Goal: Check status

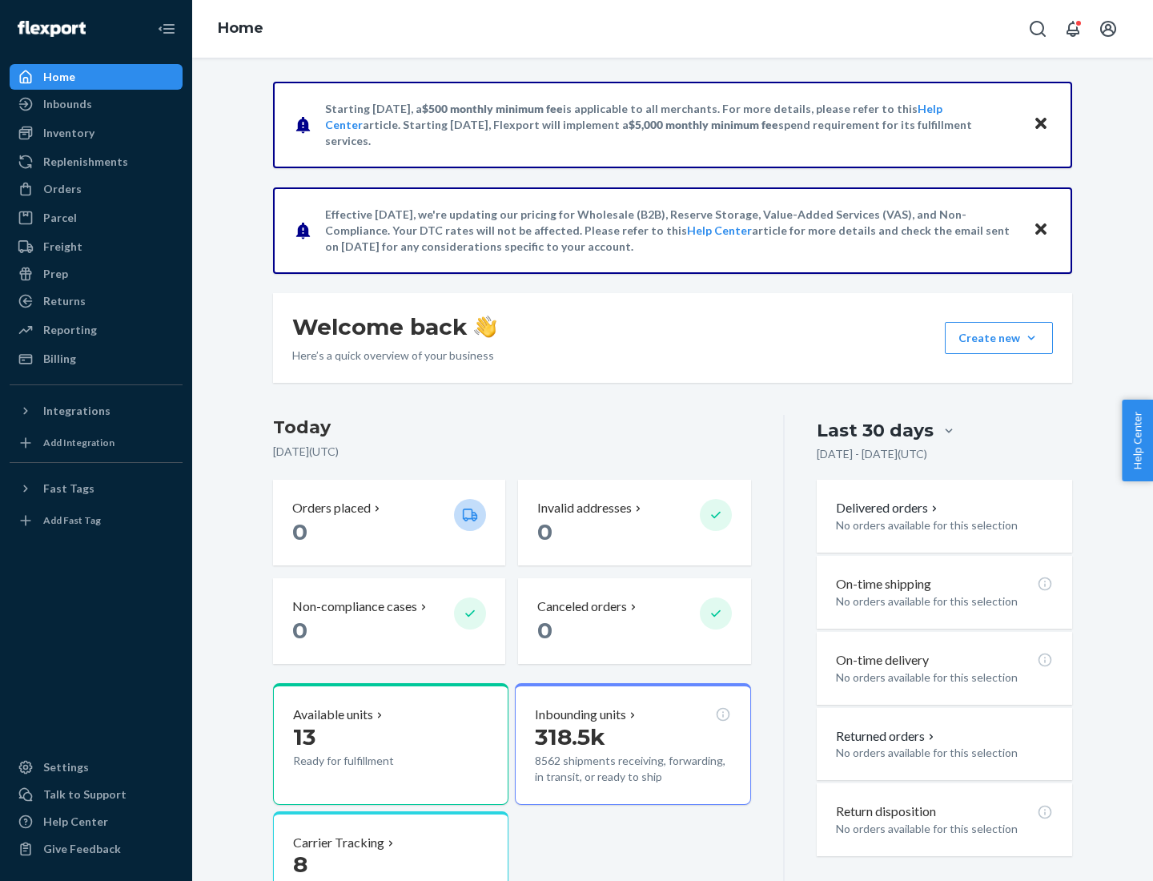
click at [1031, 338] on button "Create new Create new inbound Create new order Create new product" at bounding box center [999, 338] width 108 height 32
click at [66, 104] on div "Inbounds" at bounding box center [67, 104] width 49 height 16
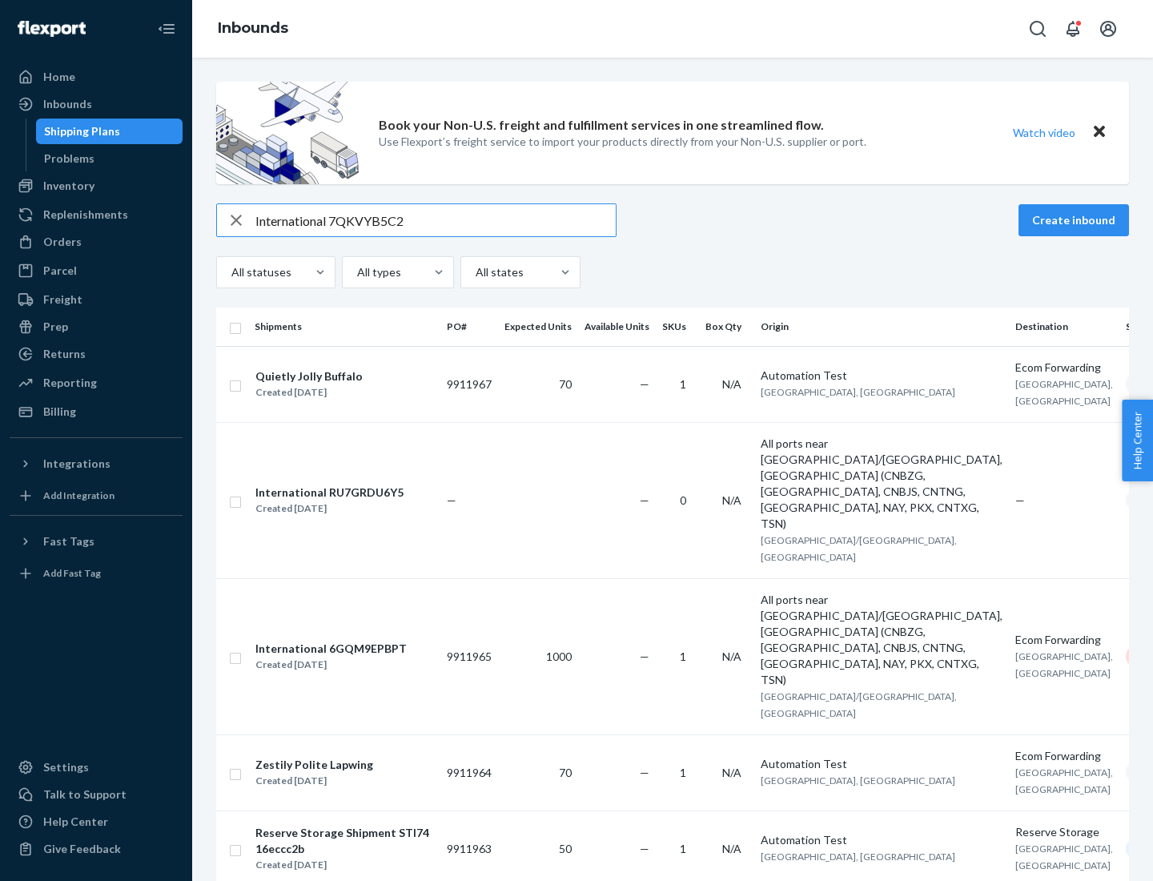
type input "International 7QKVYB5C29"
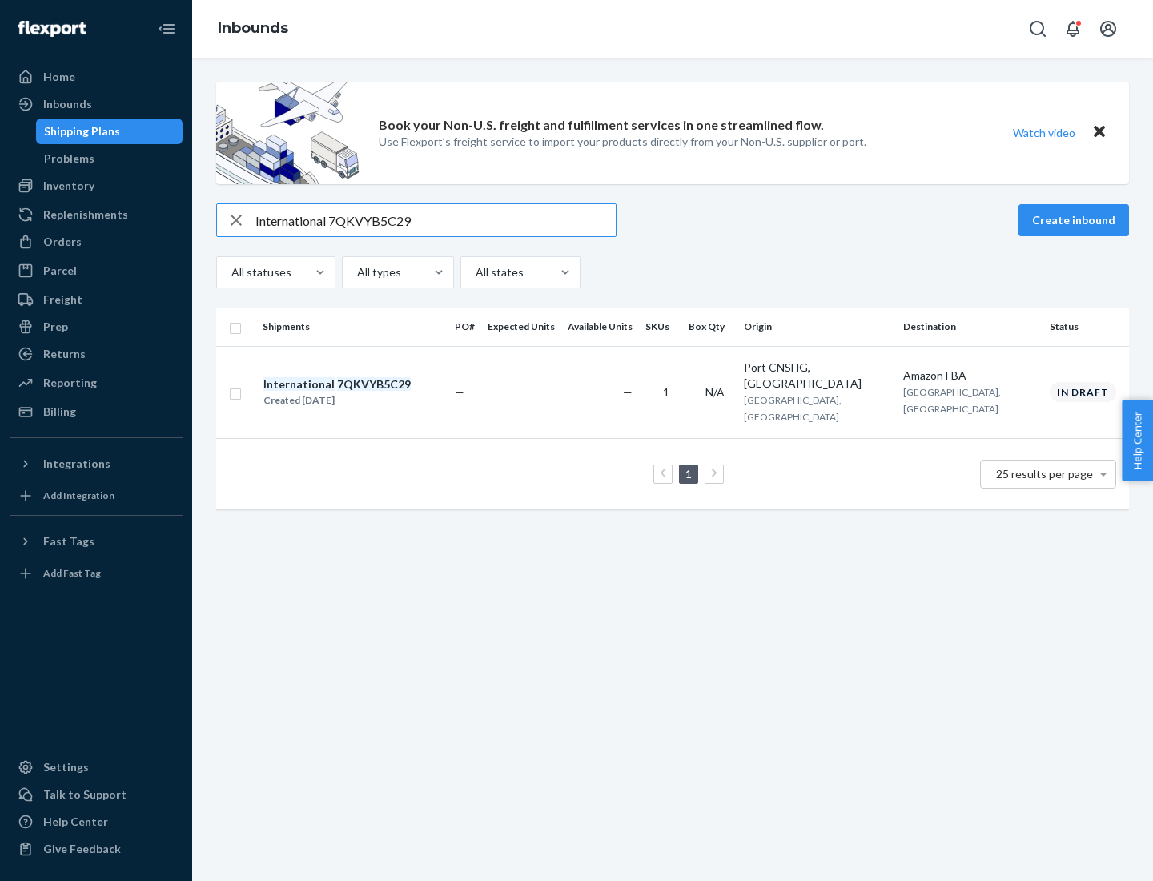
click at [364, 392] on div "Created [DATE]" at bounding box center [336, 400] width 147 height 16
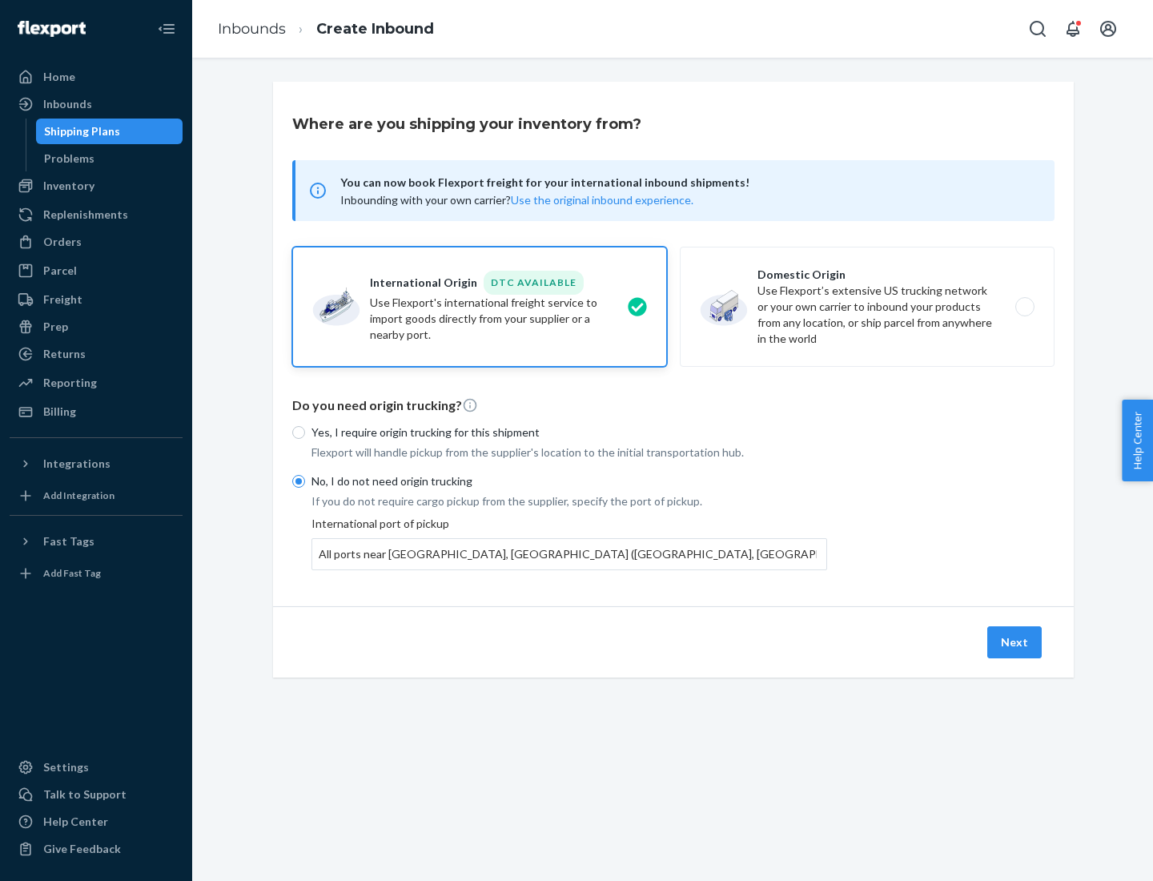
click at [1015, 641] on button "Next" at bounding box center [1014, 642] width 54 height 32
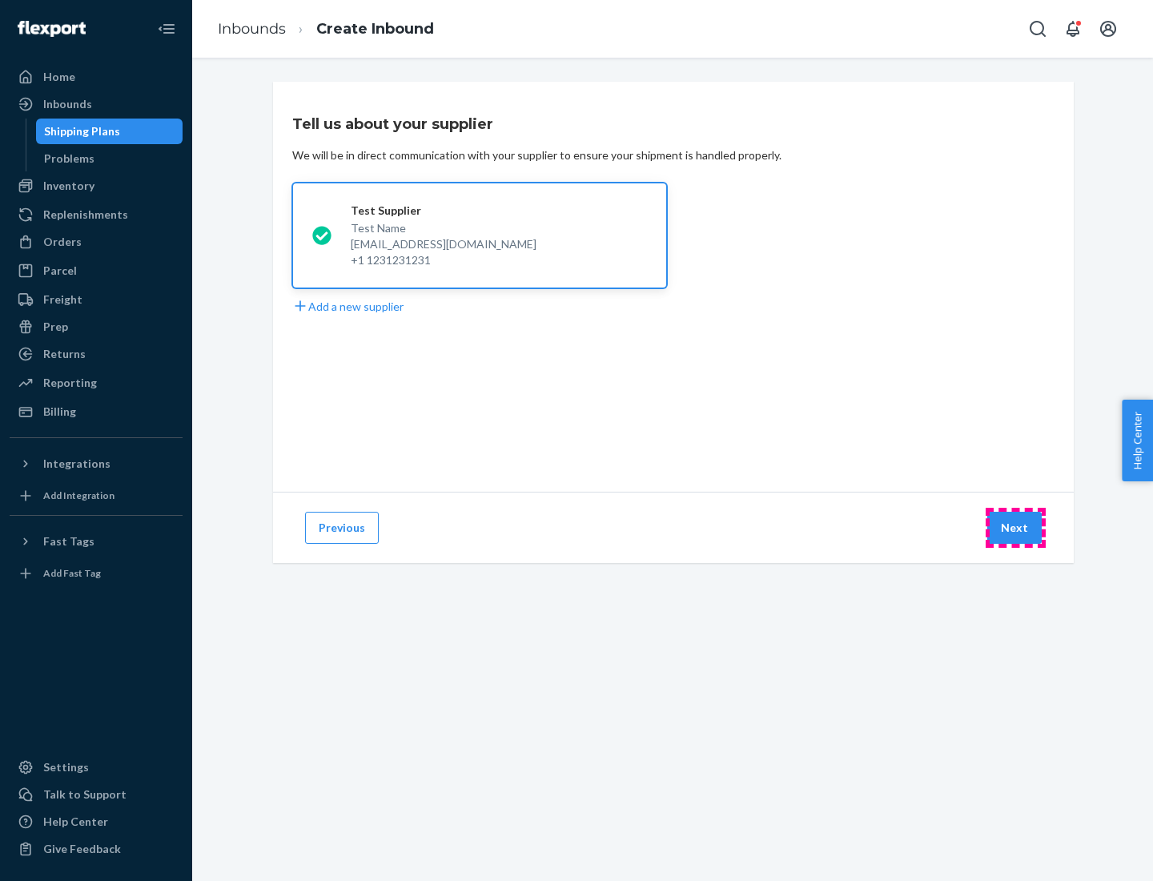
click at [1015, 528] on button "Next" at bounding box center [1014, 527] width 54 height 32
